Goal: Information Seeking & Learning: Find specific fact

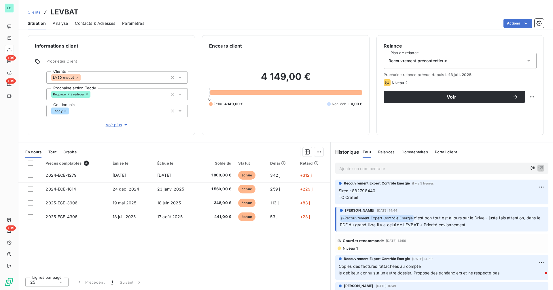
click at [32, 9] on link "Clients" at bounding box center [34, 12] width 13 height 6
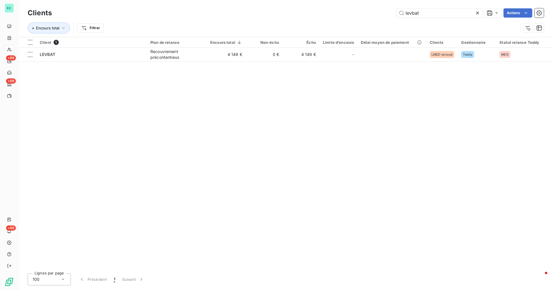
drag, startPoint x: 432, startPoint y: 14, endPoint x: 358, endPoint y: 13, distance: 73.8
click at [358, 13] on div "levbat Actions" at bounding box center [301, 12] width 485 height 9
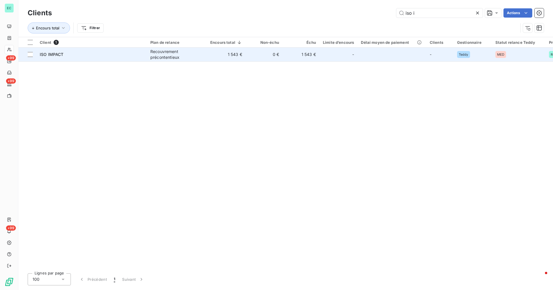
type input "iso i"
click at [281, 53] on td "0 €" at bounding box center [264, 55] width 37 height 14
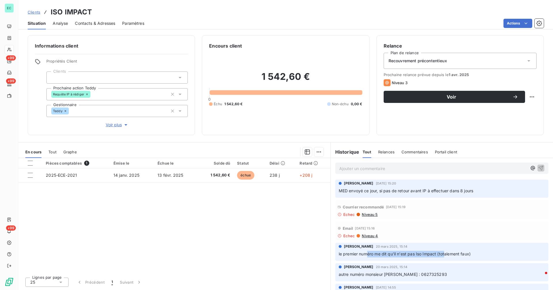
drag, startPoint x: 368, startPoint y: 256, endPoint x: 446, endPoint y: 256, distance: 77.5
click at [446, 256] on p "le premier numéro me dit qu'il n'est pas Iso Impact (totalement faux)" at bounding box center [442, 254] width 206 height 7
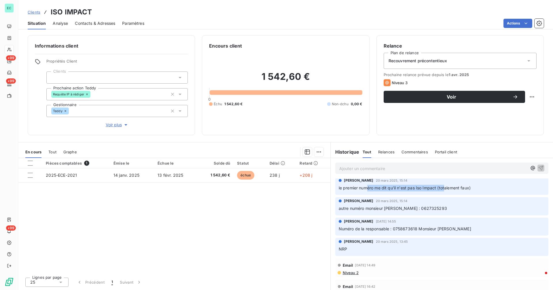
scroll to position [67, 0]
click at [418, 208] on span "autre numéro monsieur [PERSON_NAME] : 0627325293" at bounding box center [393, 207] width 108 height 5
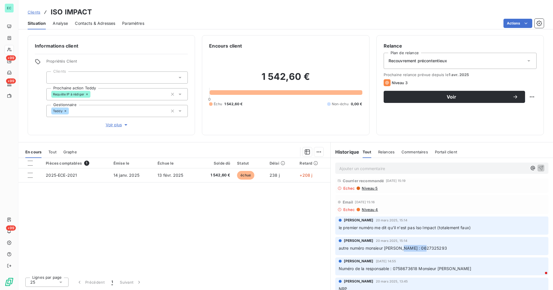
scroll to position [0, 0]
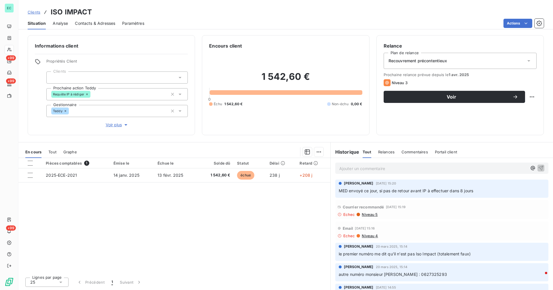
click at [373, 216] on span "Niveau 5" at bounding box center [369, 214] width 16 height 5
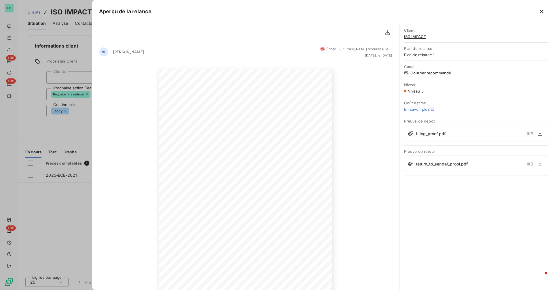
click at [35, 121] on div at bounding box center [276, 145] width 553 height 290
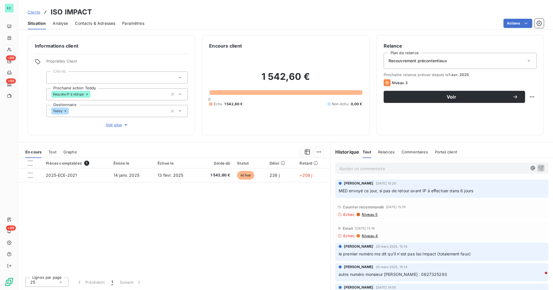
click at [82, 22] on span "Contacts & Adresses" at bounding box center [95, 23] width 40 height 6
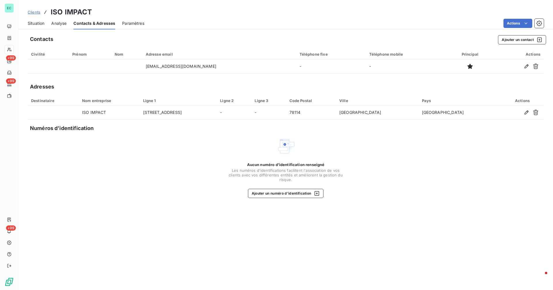
click at [32, 13] on span "Clients" at bounding box center [34, 12] width 13 height 5
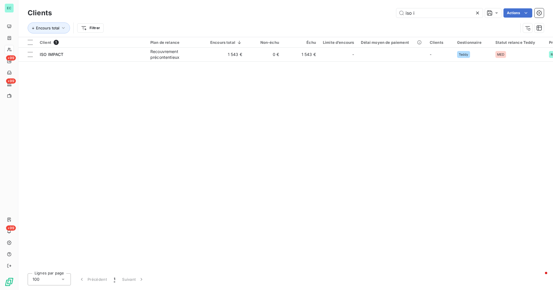
click at [476, 13] on icon at bounding box center [478, 13] width 6 height 6
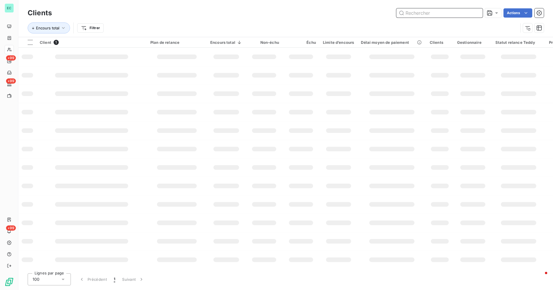
click at [469, 13] on input "text" at bounding box center [440, 12] width 86 height 9
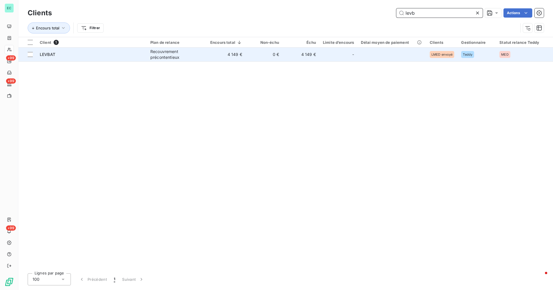
type input "levb"
click at [378, 52] on td at bounding box center [392, 55] width 69 height 14
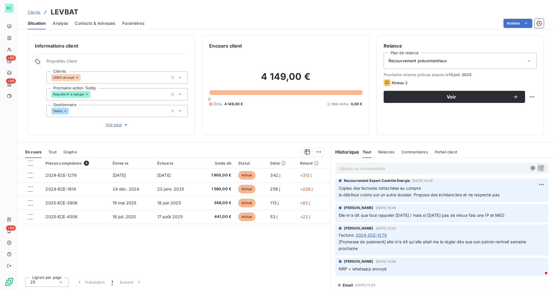
scroll to position [86, 0]
